Goal: Transaction & Acquisition: Purchase product/service

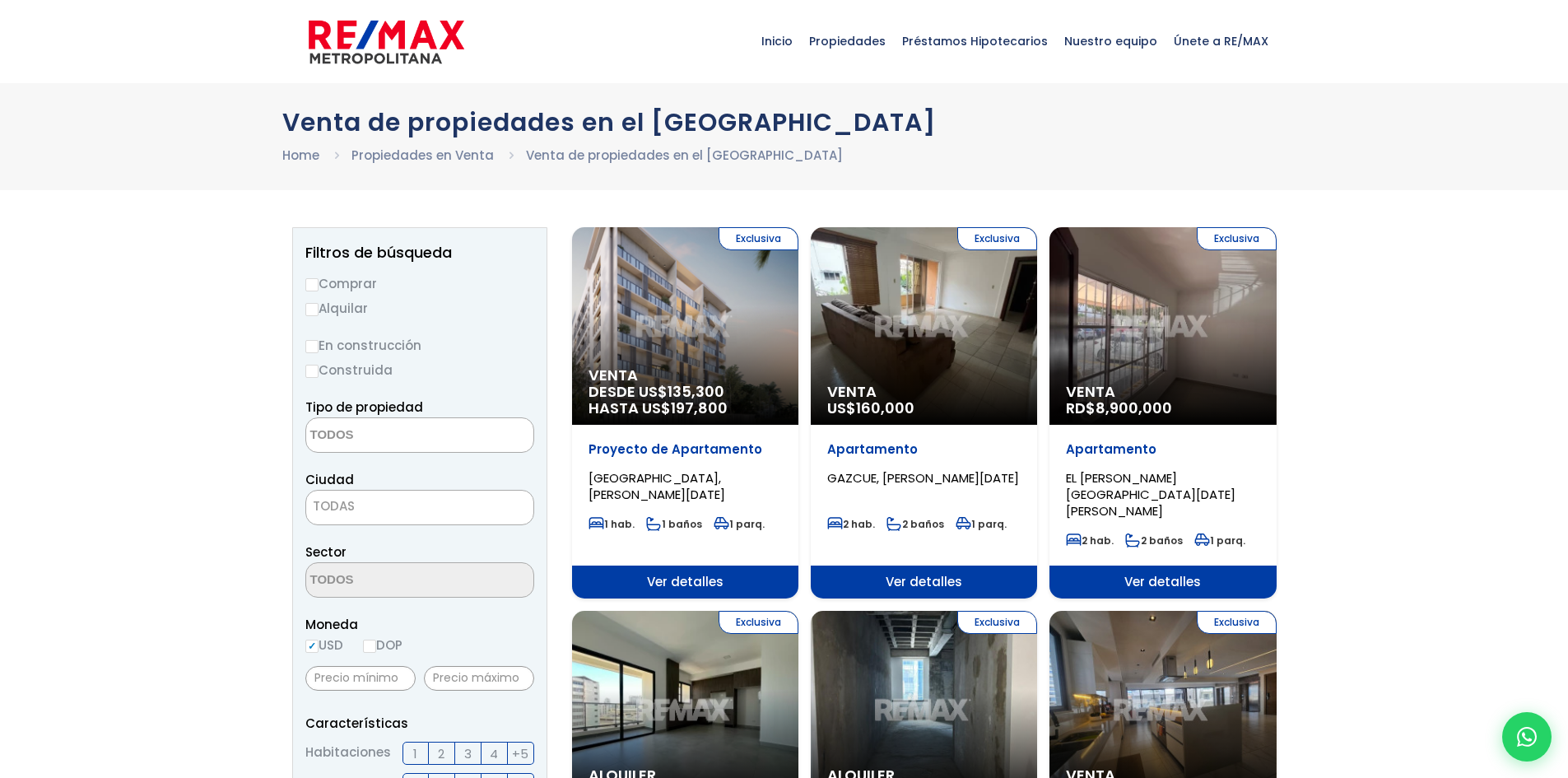
select select
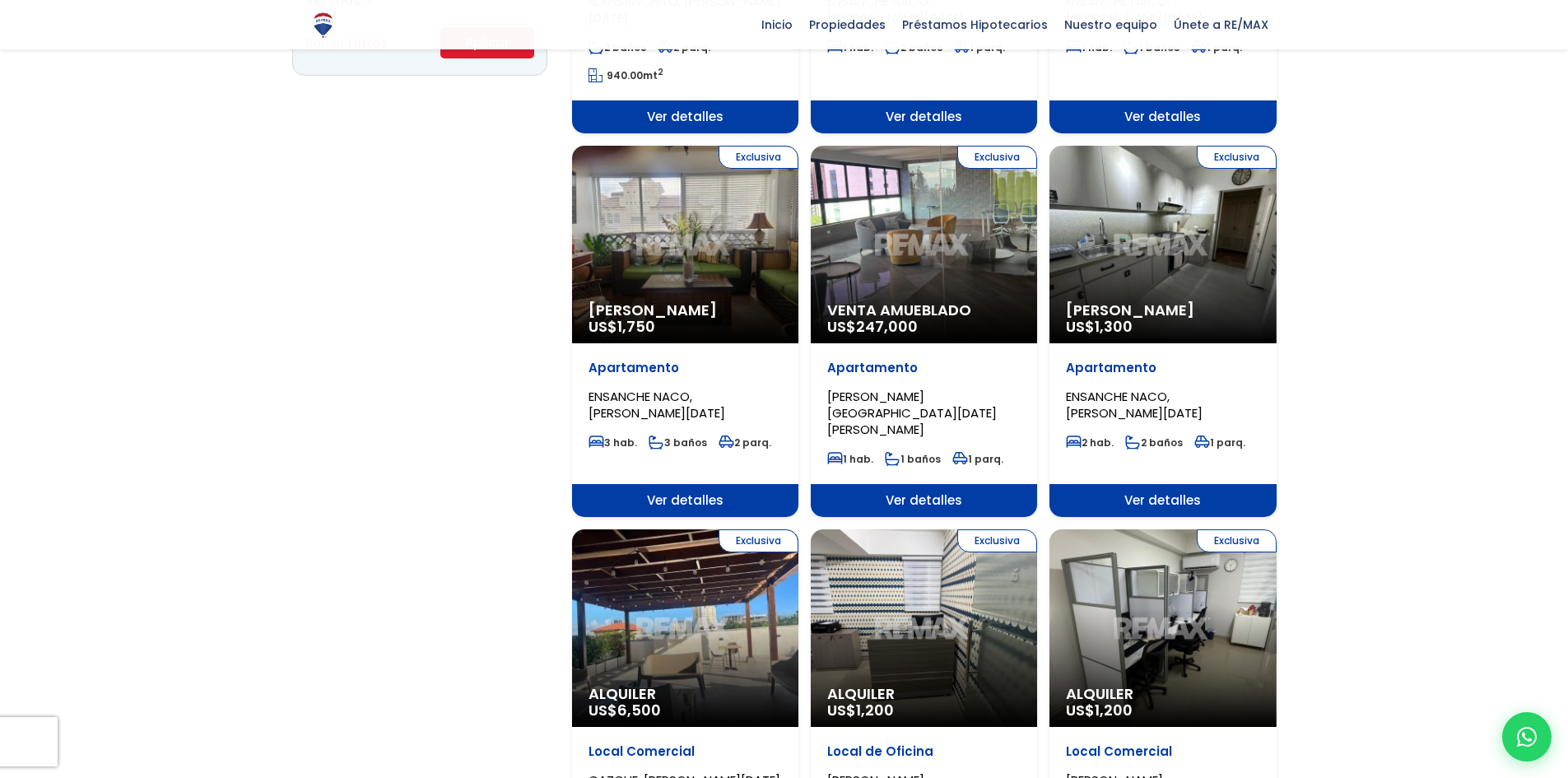
scroll to position [1235, 0]
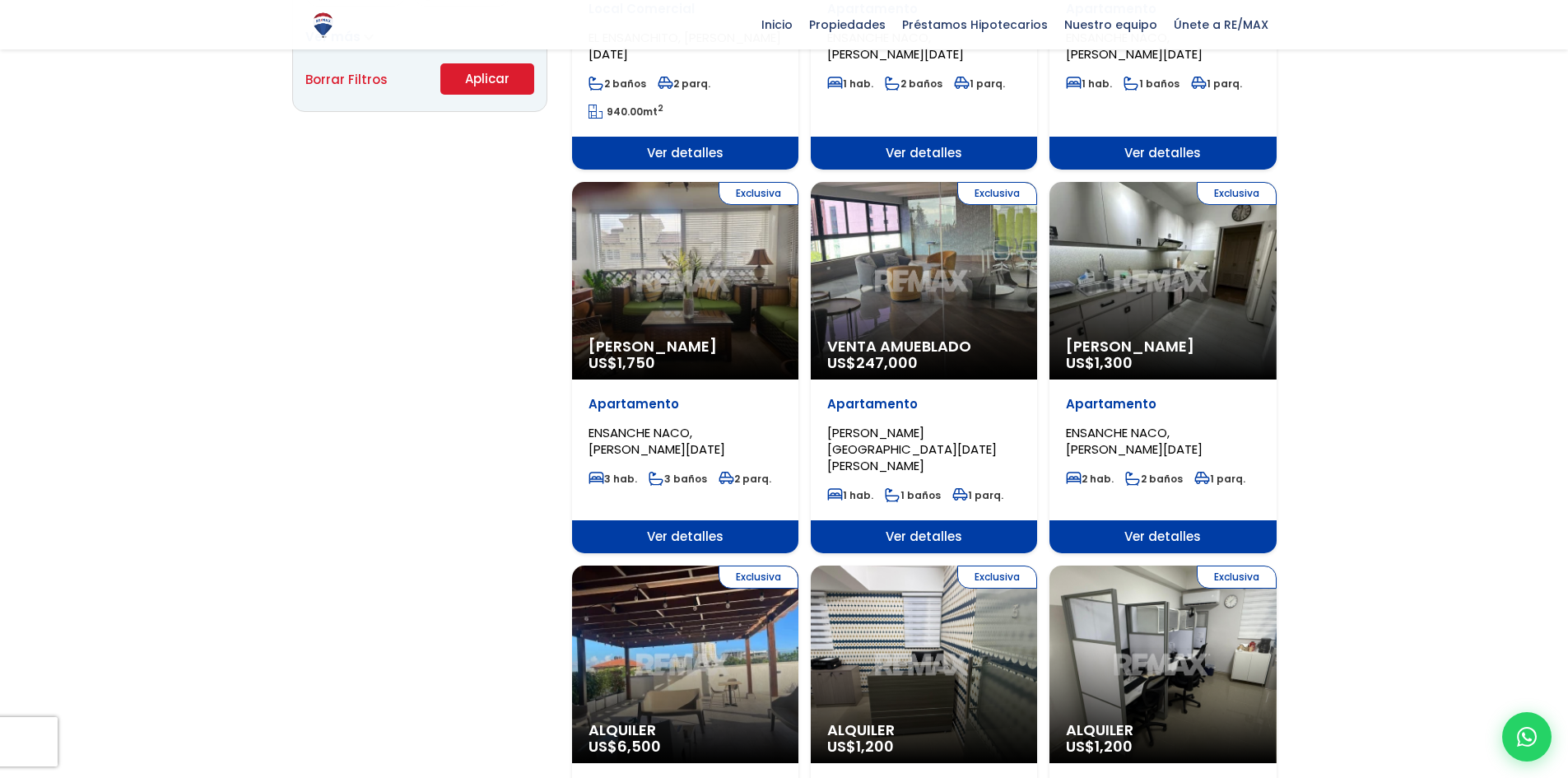
click at [944, 261] on div "Exclusiva Venta Amueblado US$ 247,000" at bounding box center [924, 281] width 227 height 198
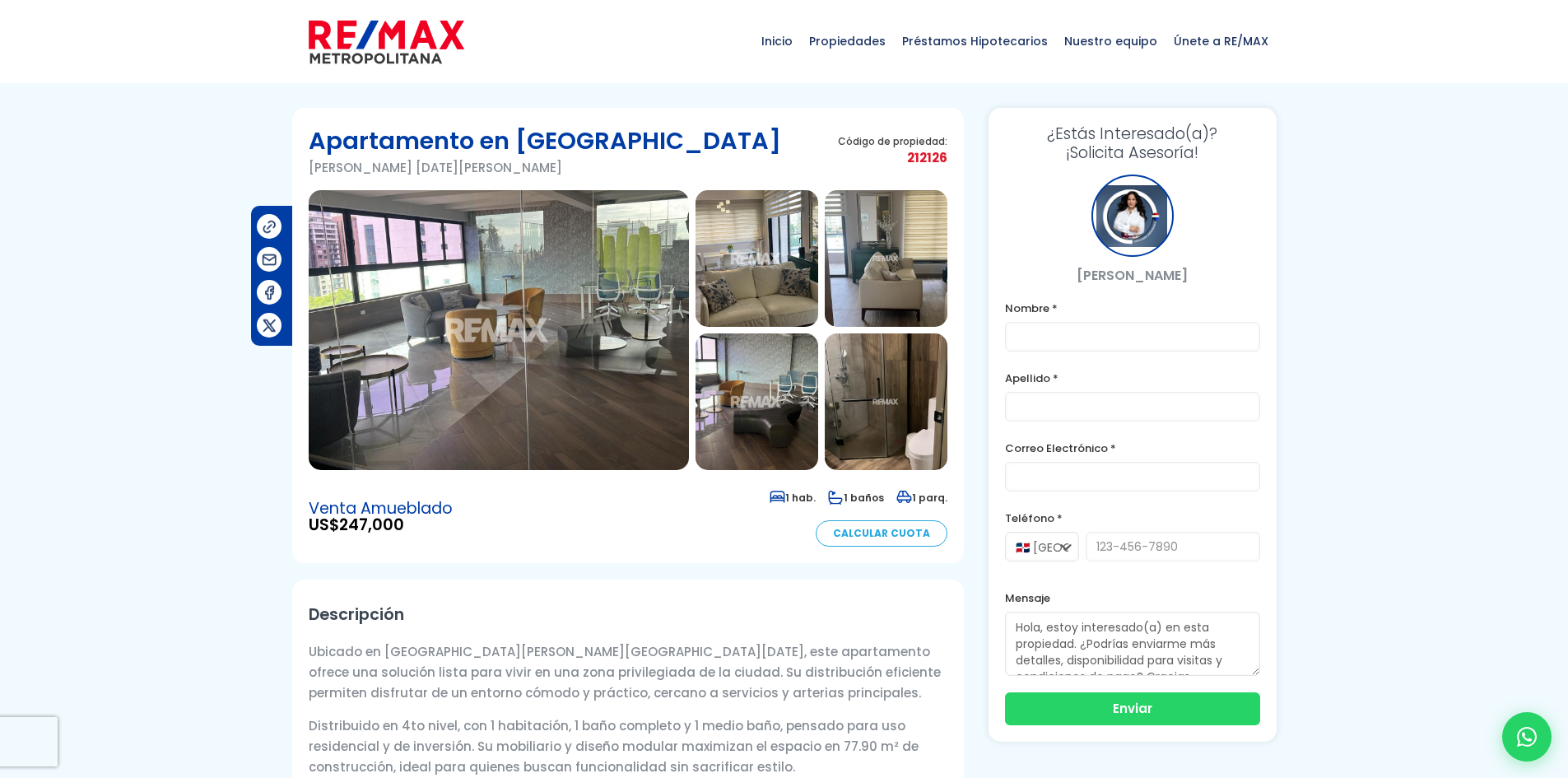
click at [726, 298] on img at bounding box center [756, 258] width 123 height 137
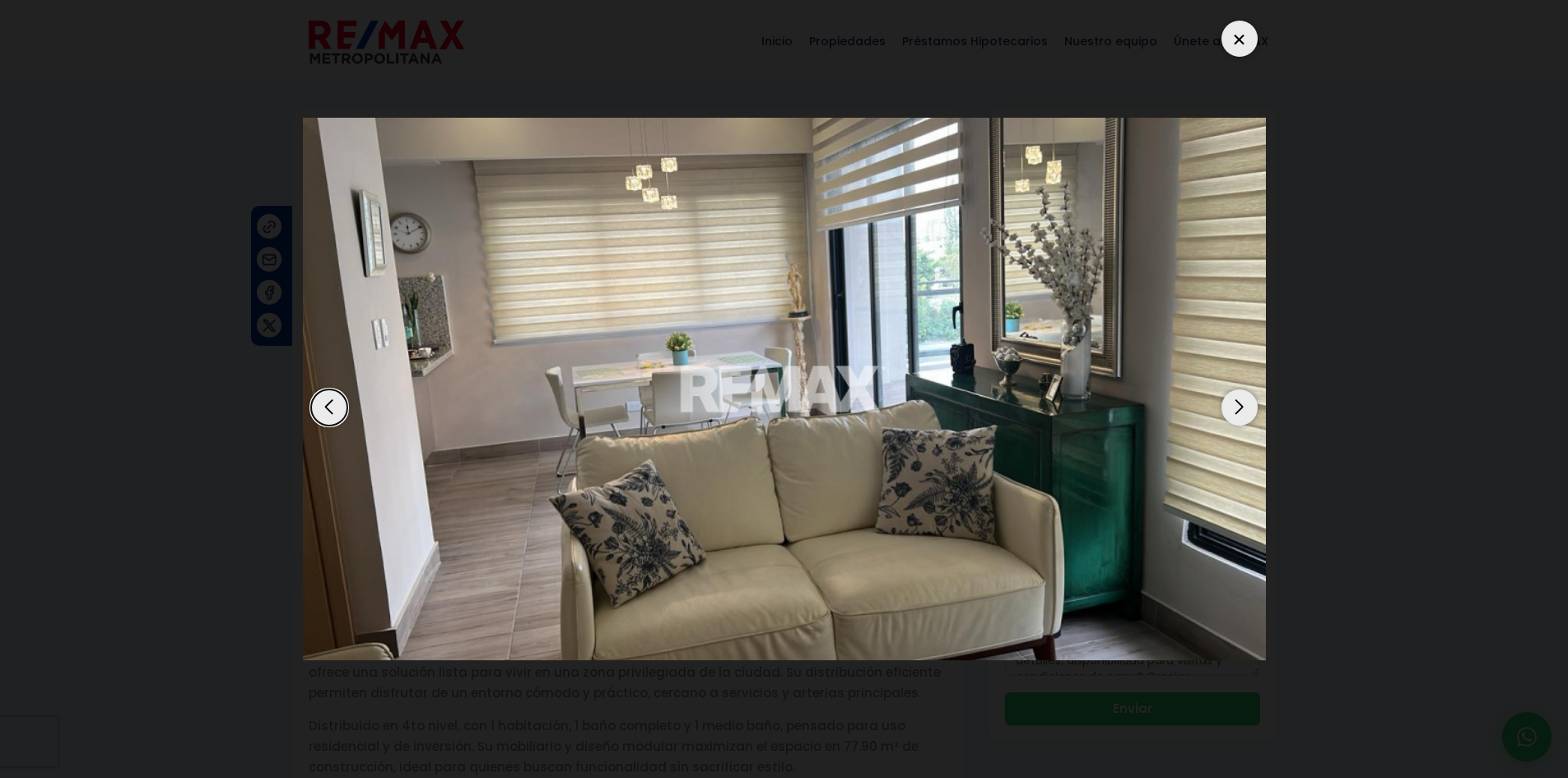
click at [1248, 405] on div "Next slide" at bounding box center [1239, 407] width 36 height 36
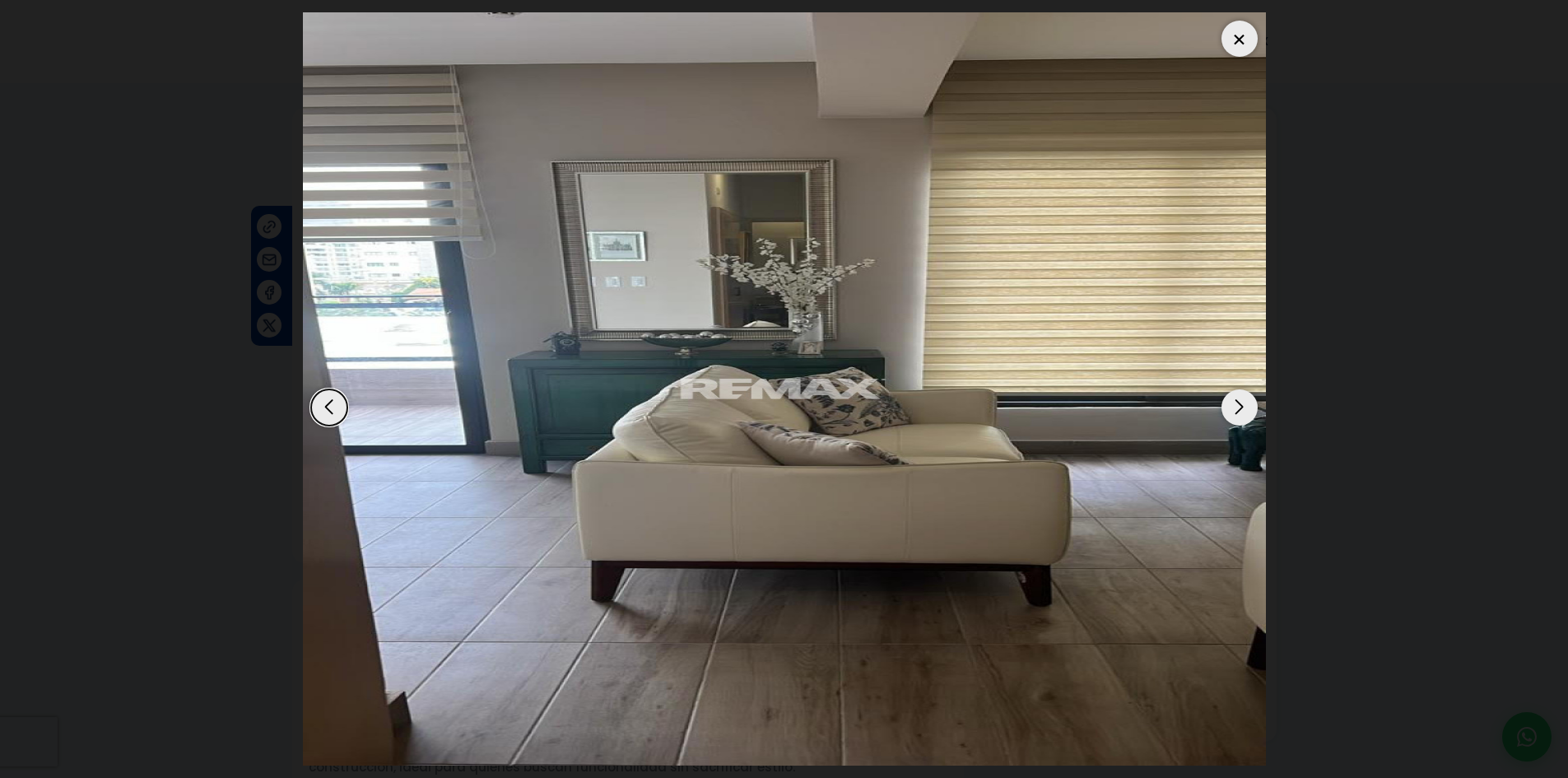
click at [1248, 405] on div "Next slide" at bounding box center [1239, 407] width 36 height 36
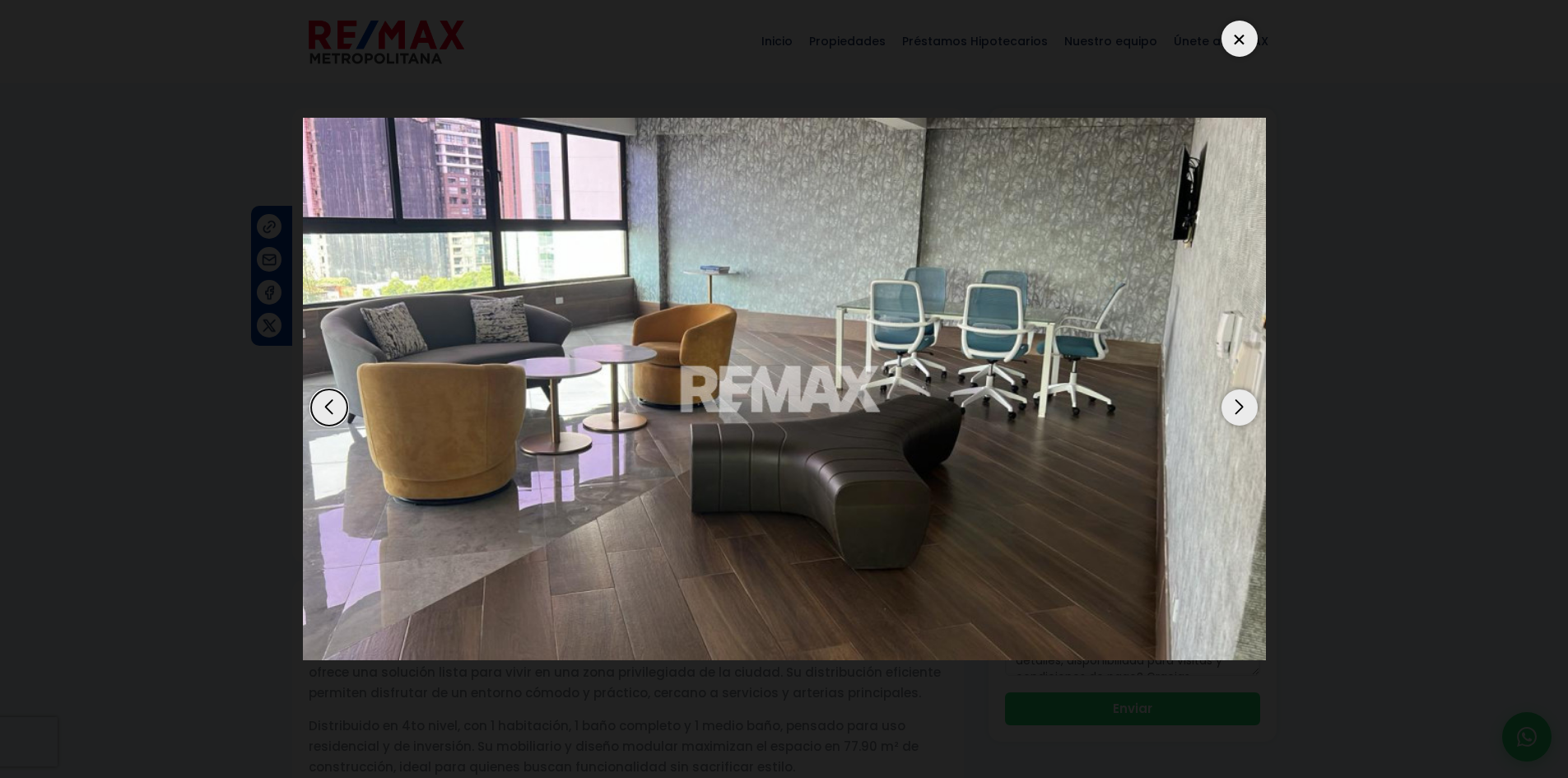
click at [1248, 405] on div "Next slide" at bounding box center [1239, 407] width 36 height 36
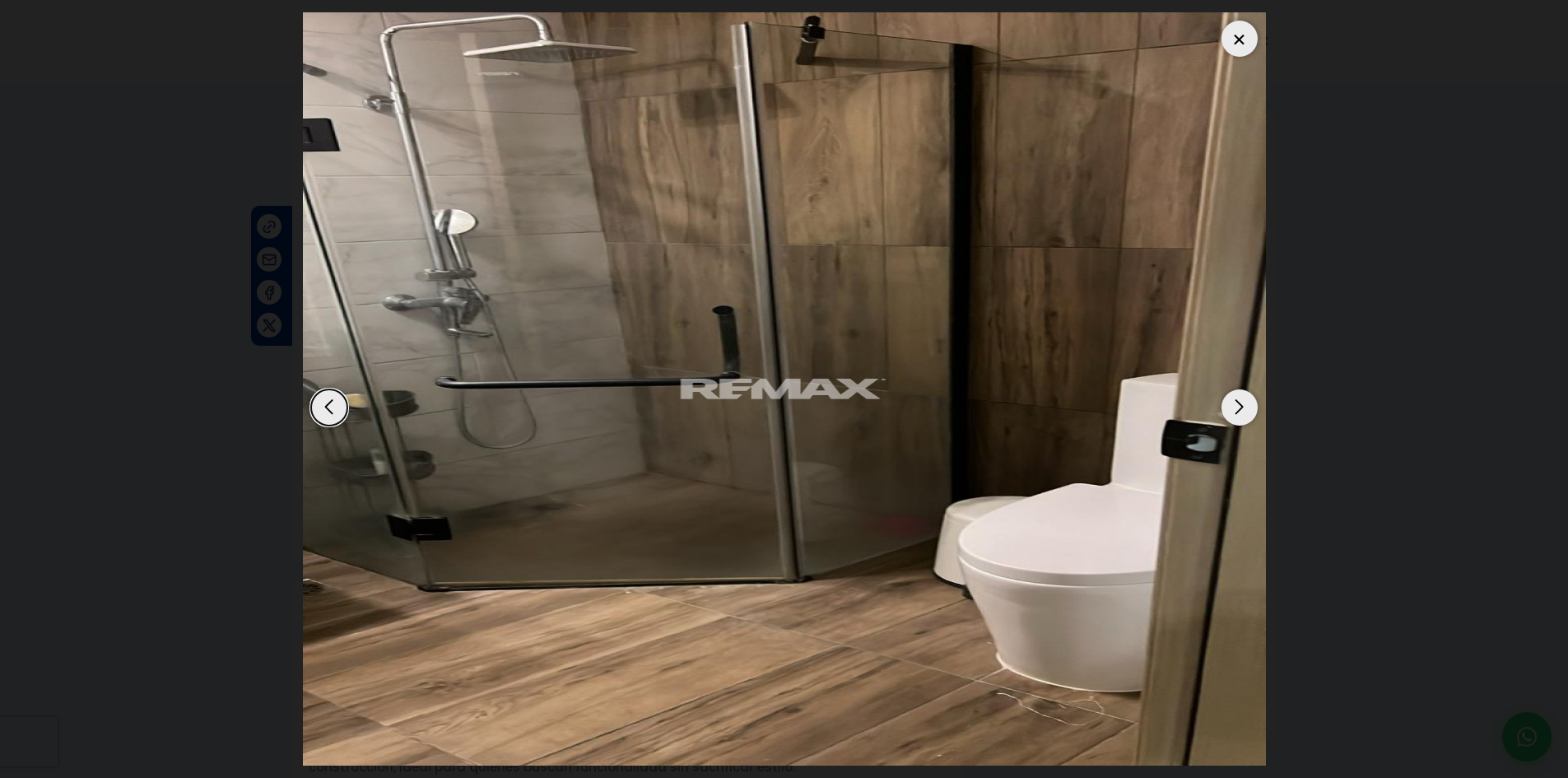
click at [1248, 405] on div "Next slide" at bounding box center [1239, 407] width 36 height 36
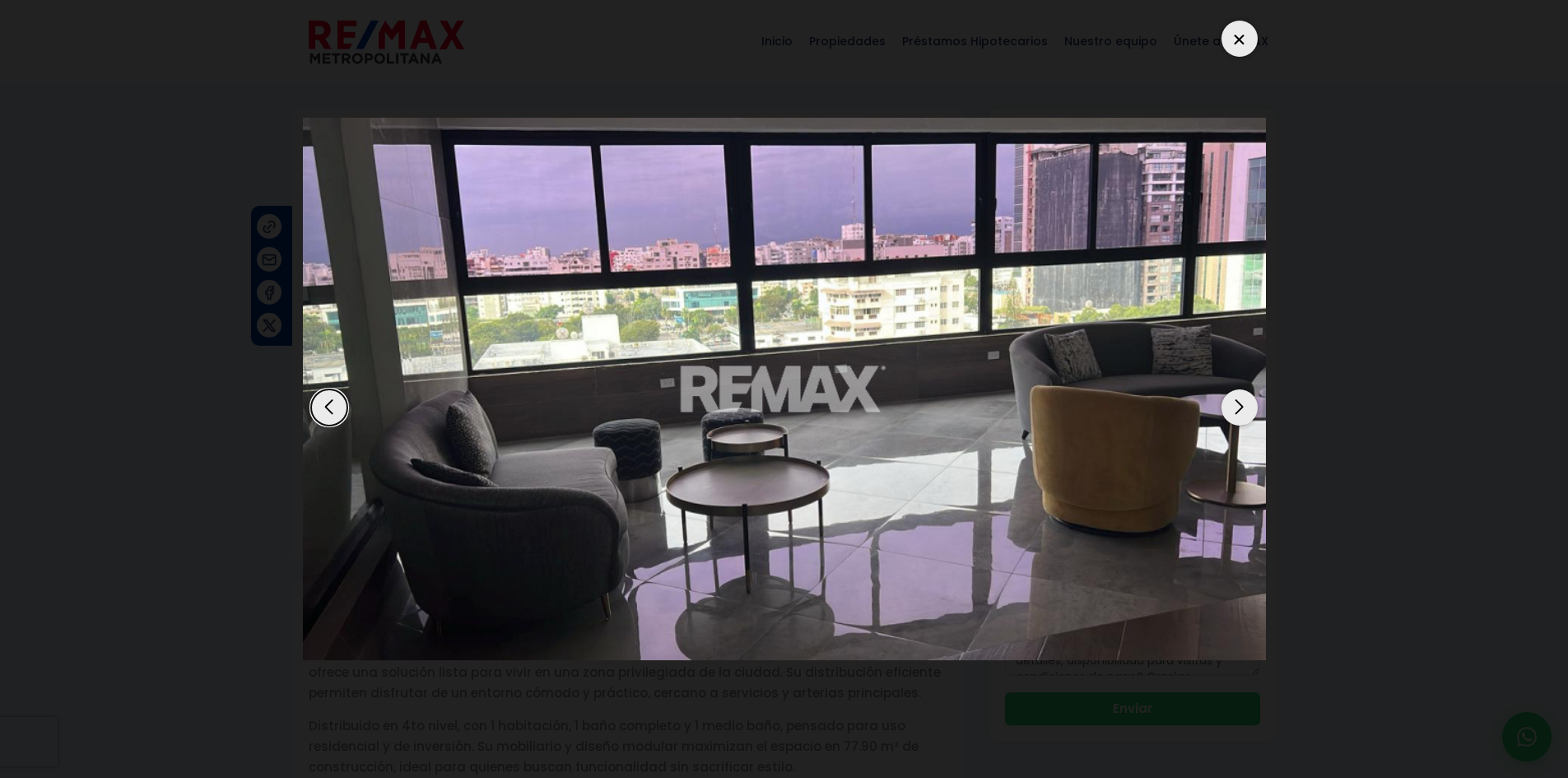
click at [1248, 405] on div "Next slide" at bounding box center [1239, 407] width 36 height 36
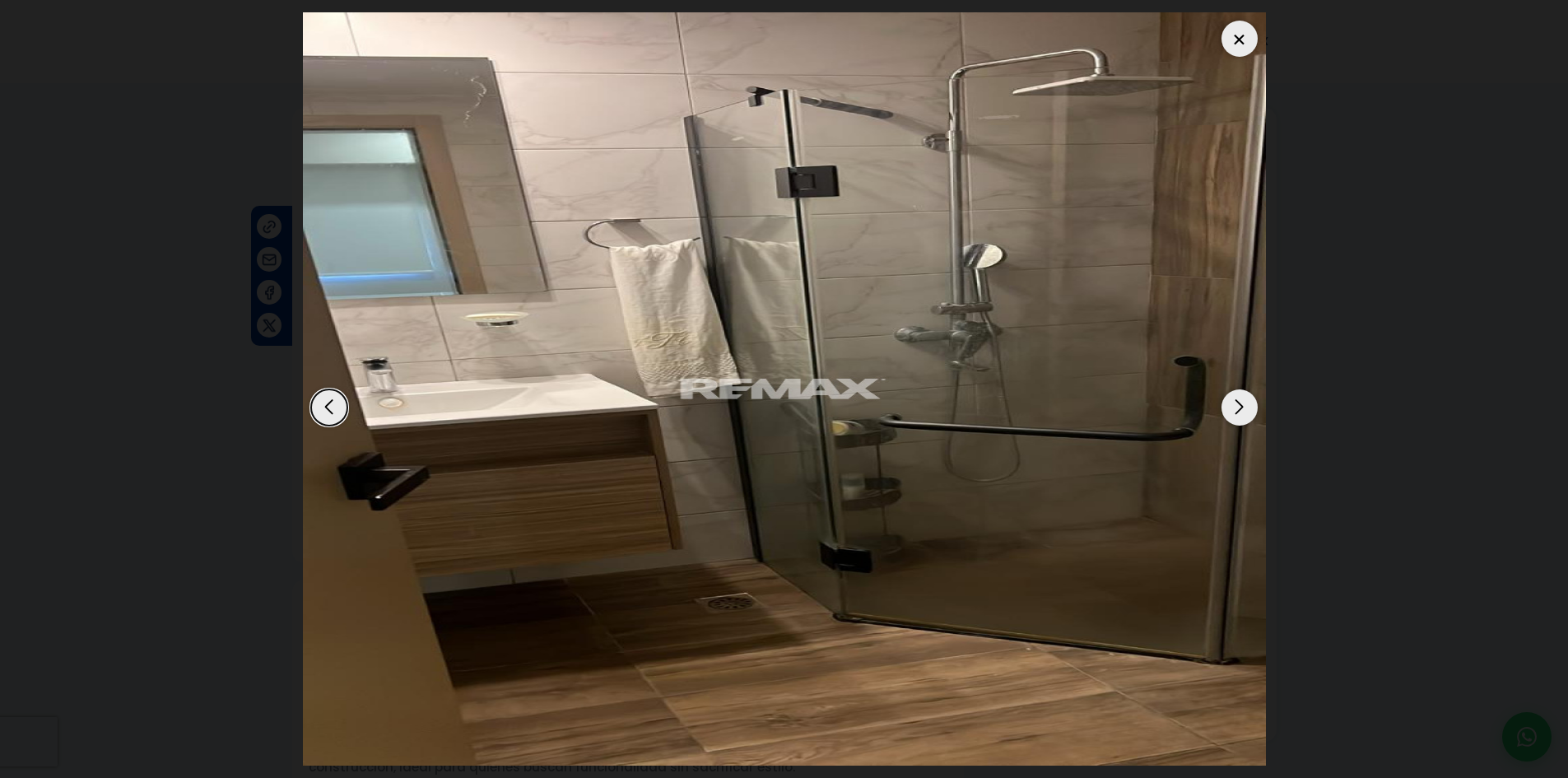
click at [1248, 405] on div "Next slide" at bounding box center [1239, 407] width 36 height 36
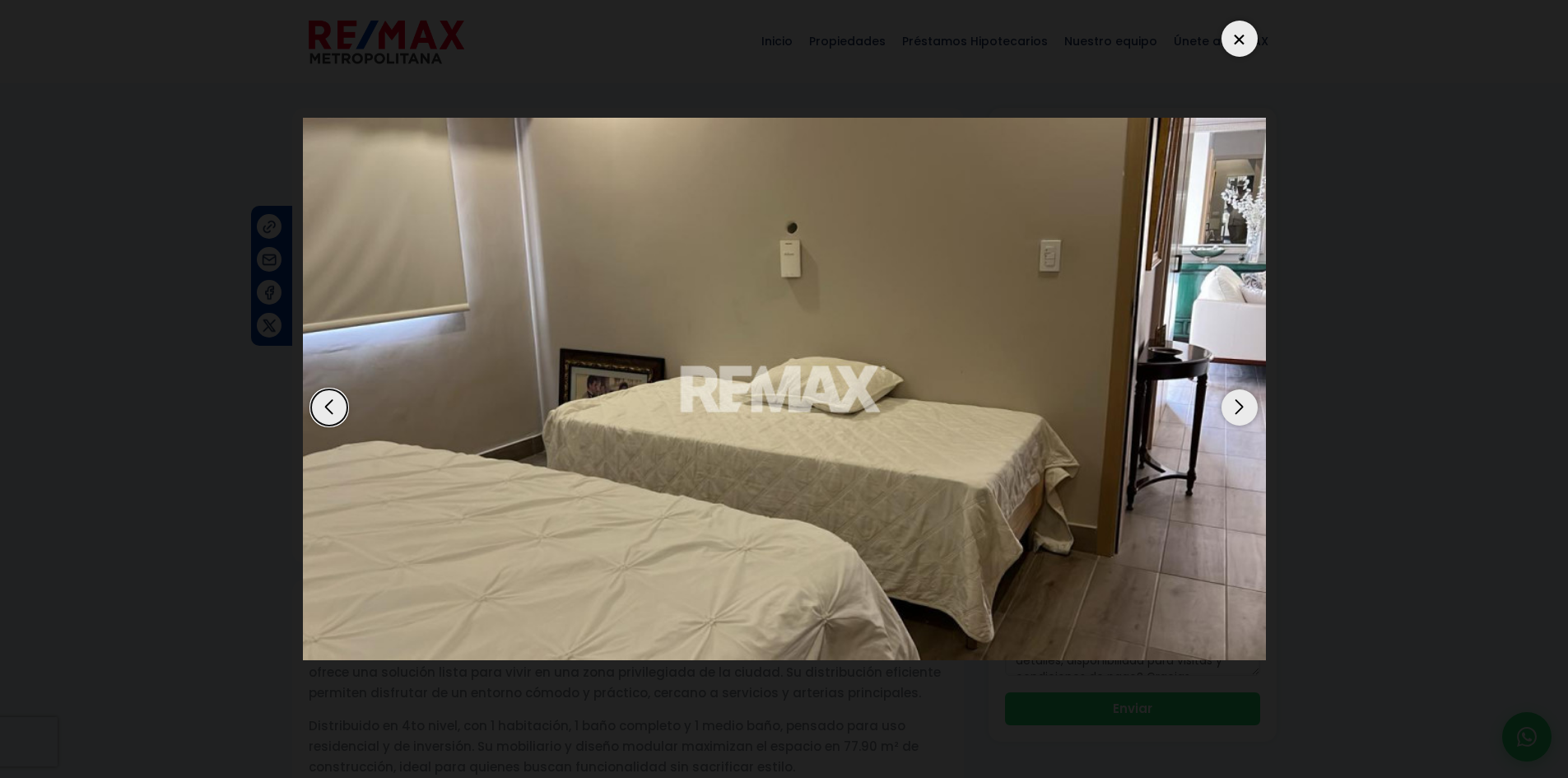
click at [1248, 405] on div "Next slide" at bounding box center [1239, 407] width 36 height 36
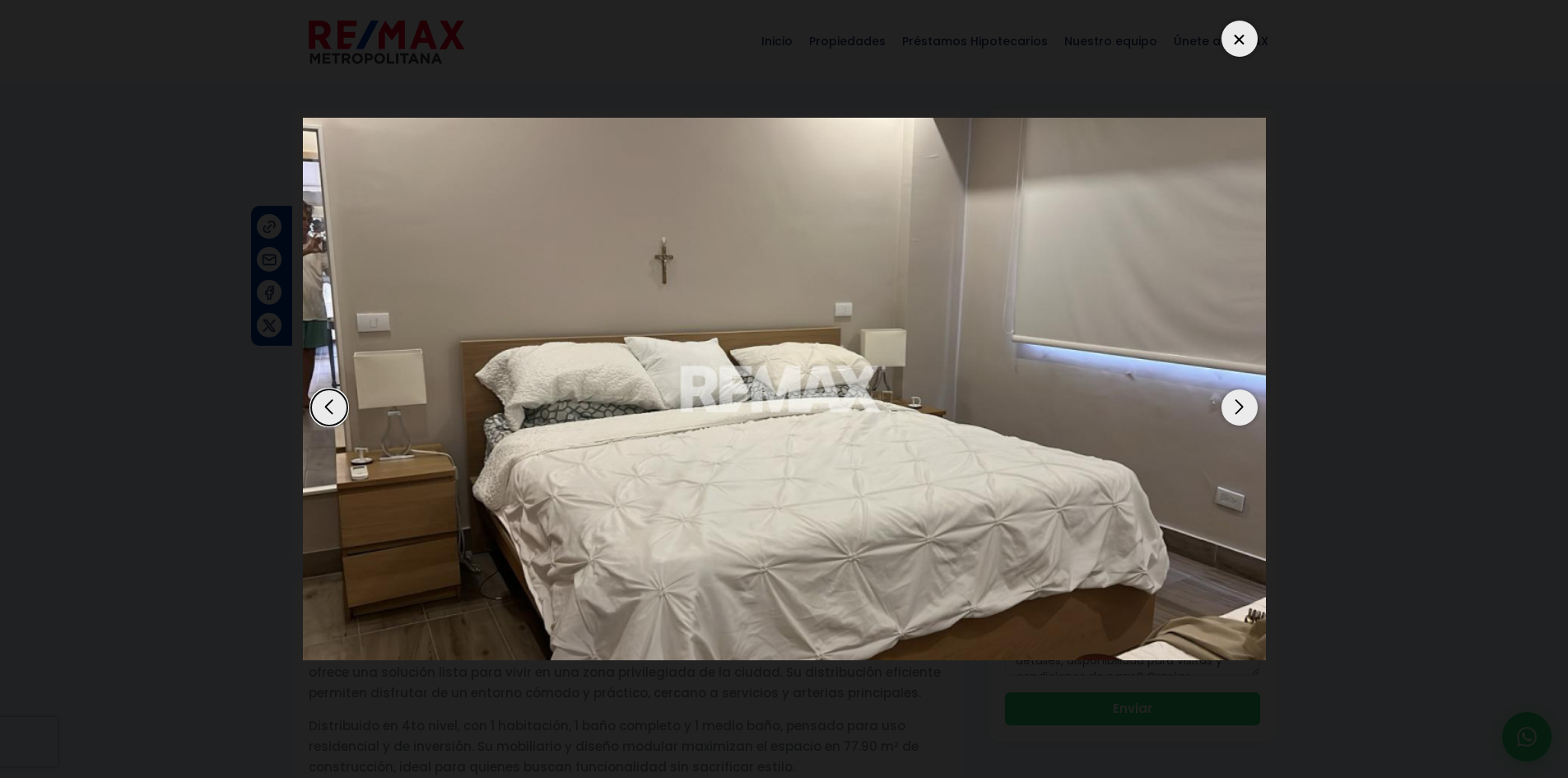
click at [1248, 405] on div "Next slide" at bounding box center [1239, 407] width 36 height 36
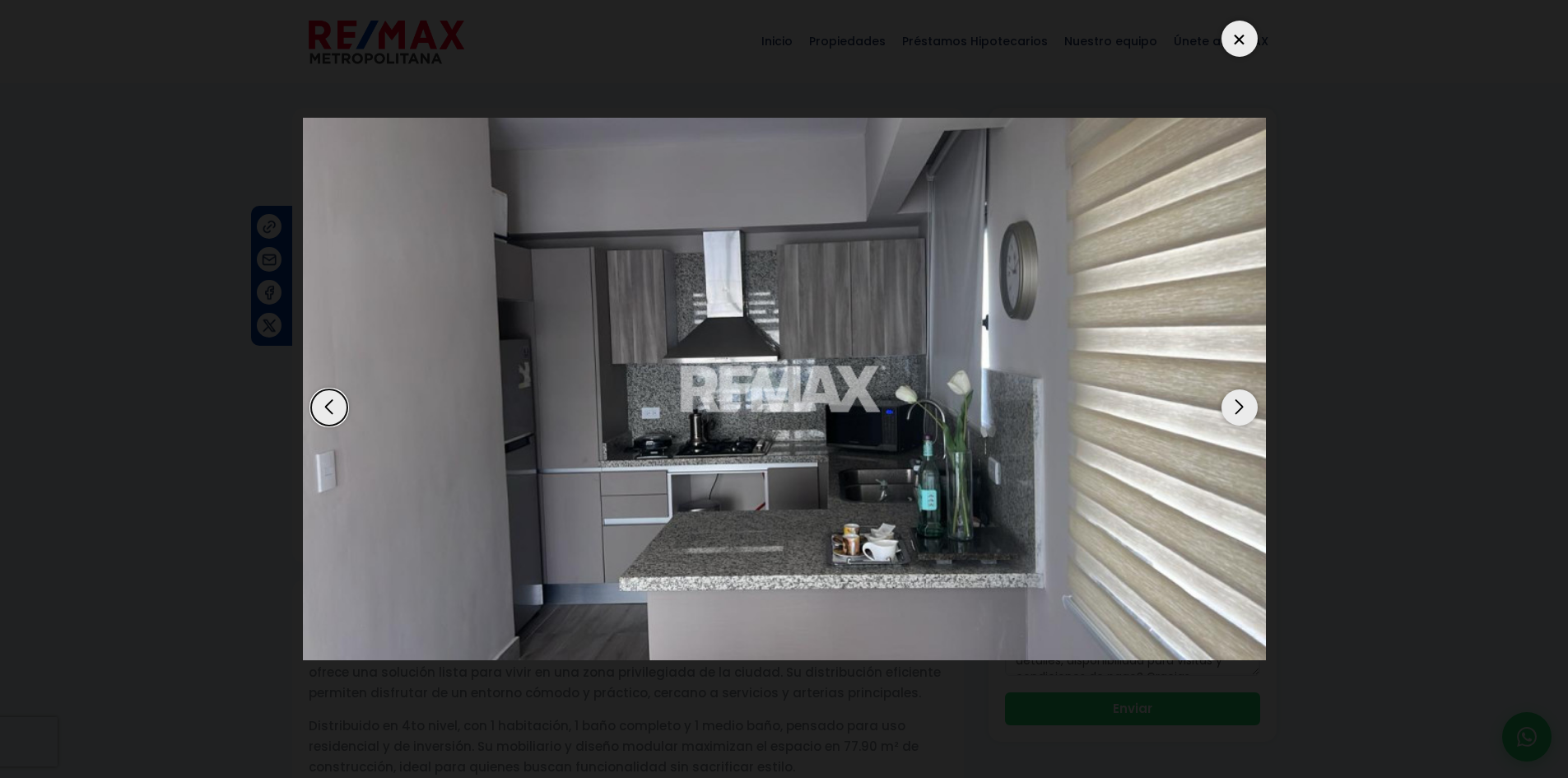
click at [1248, 405] on div "Next slide" at bounding box center [1239, 407] width 36 height 36
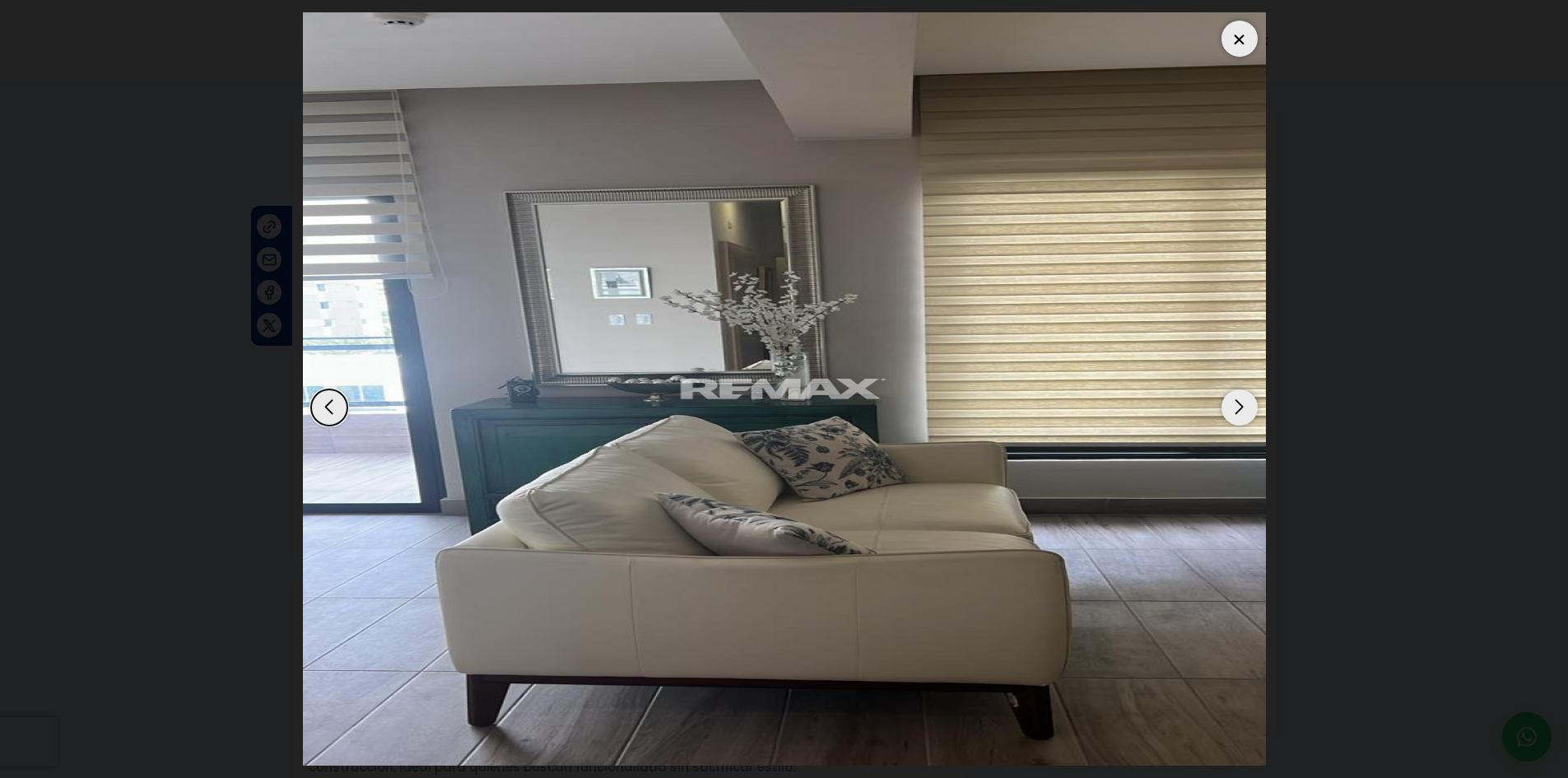
click at [1248, 405] on div "Next slide" at bounding box center [1239, 407] width 36 height 36
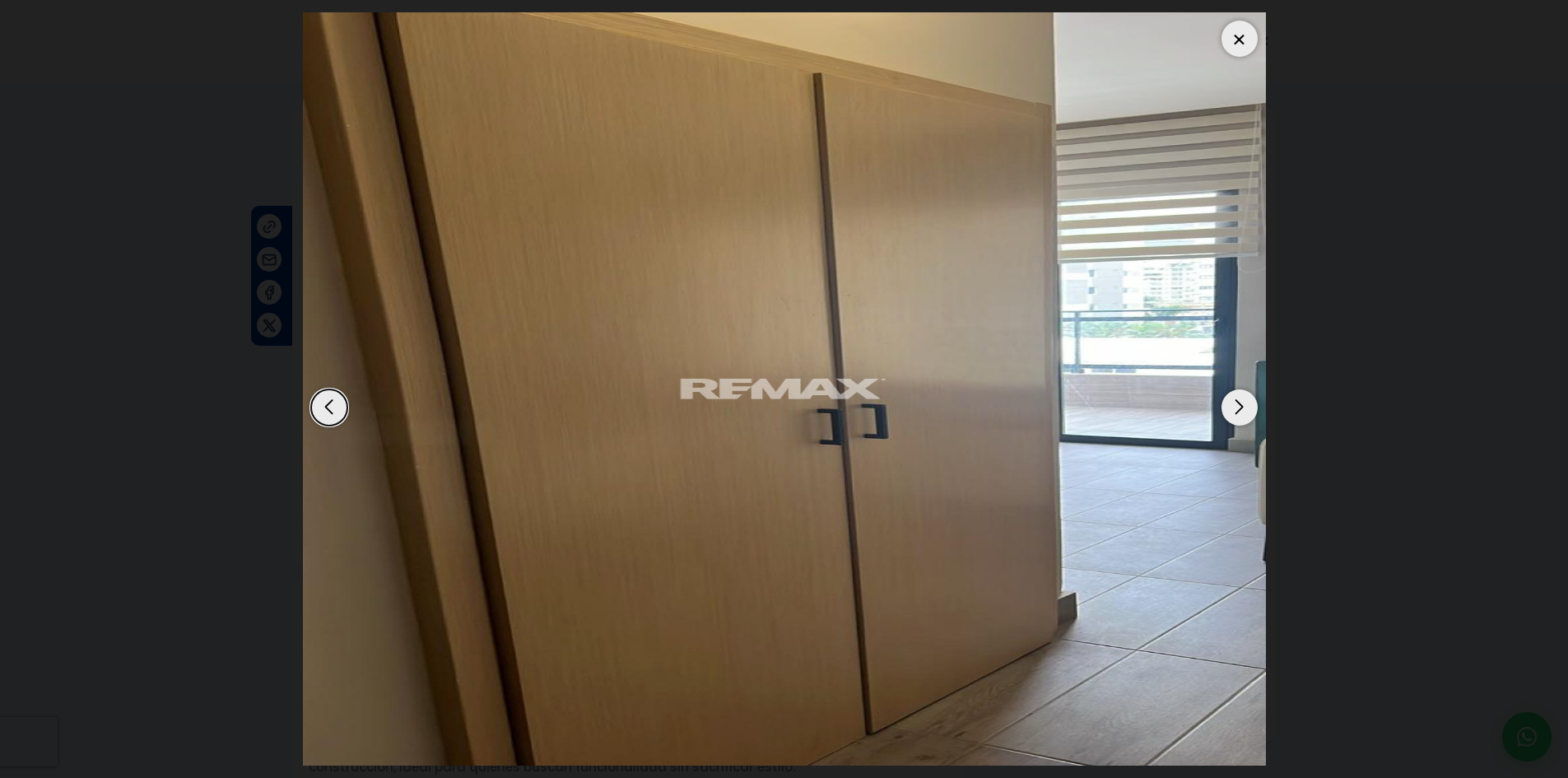
click at [1248, 405] on div "Next slide" at bounding box center [1239, 407] width 36 height 36
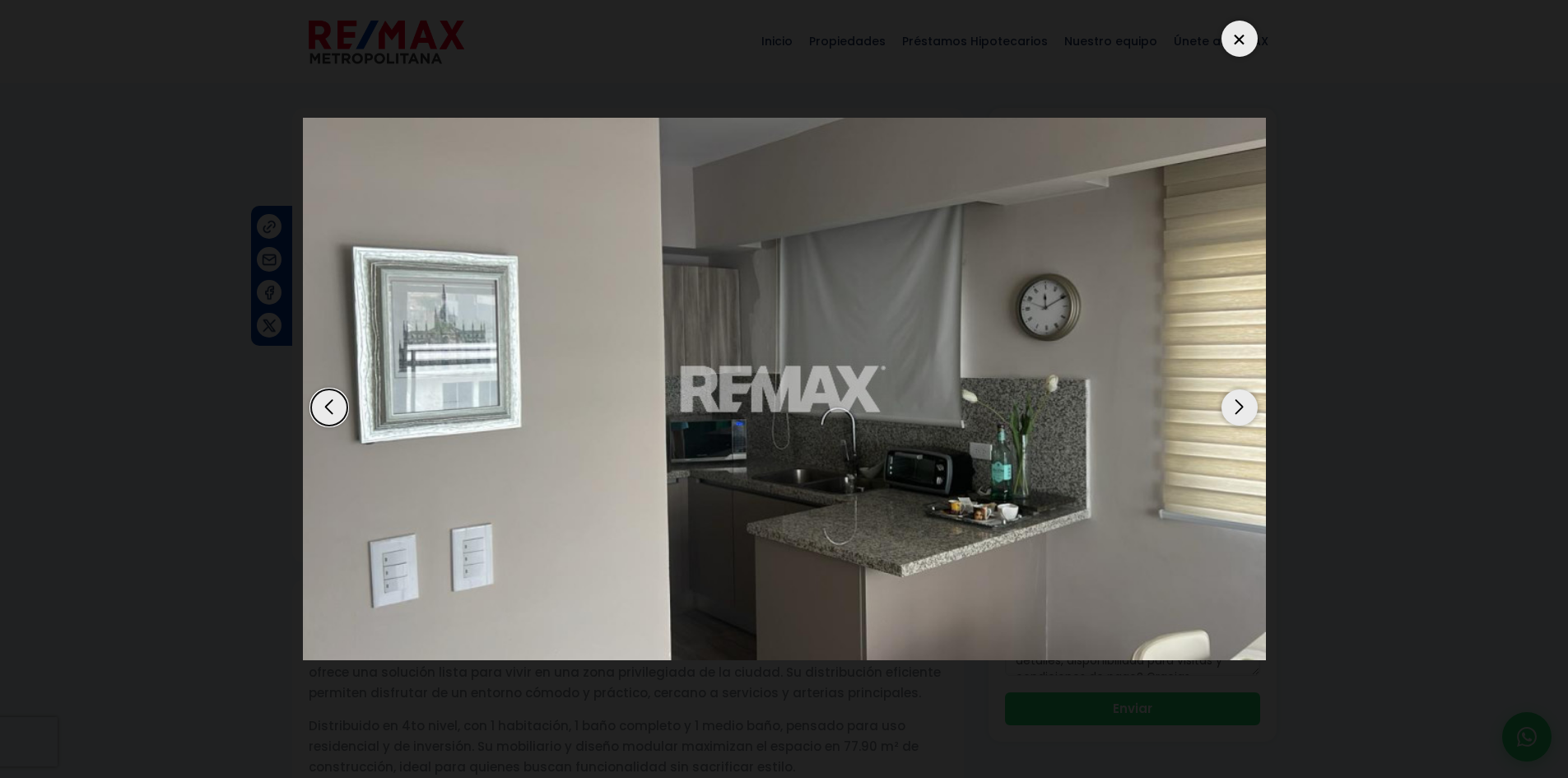
click at [1248, 405] on div "Next slide" at bounding box center [1239, 407] width 36 height 36
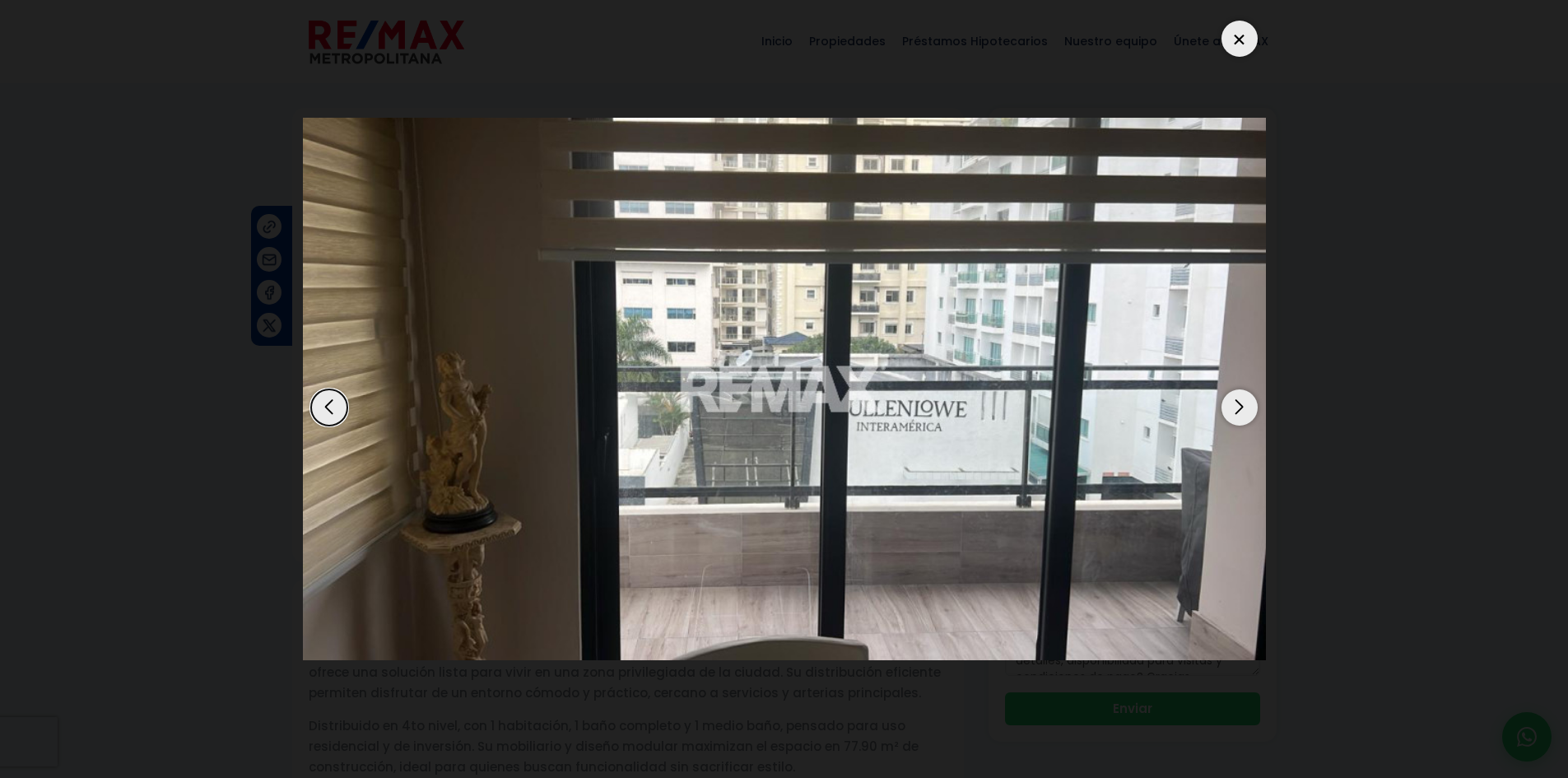
click at [1239, 40] on div at bounding box center [1239, 38] width 36 height 36
